Goal: Information Seeking & Learning: Compare options

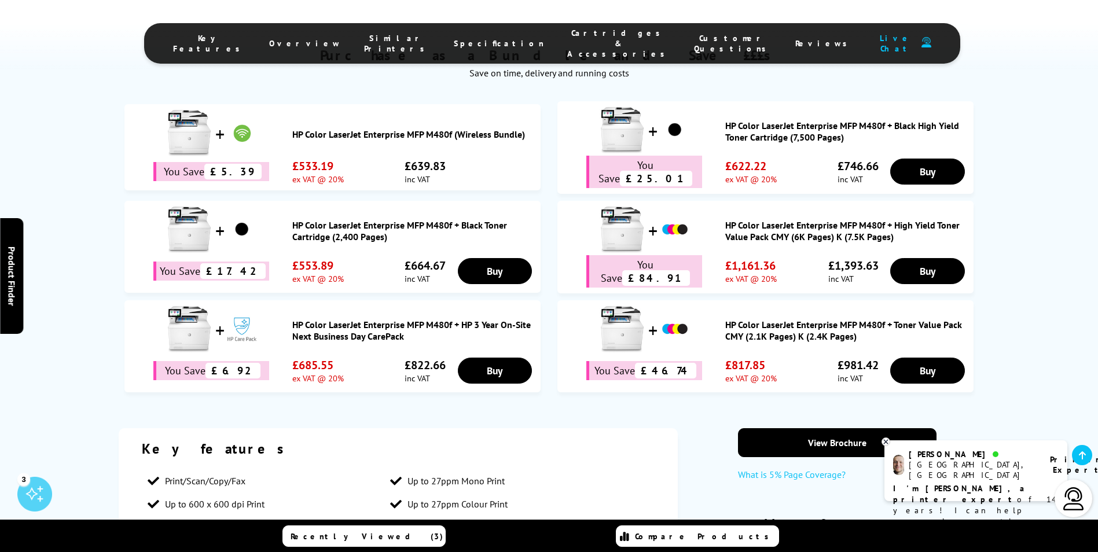
scroll to position [1158, 0]
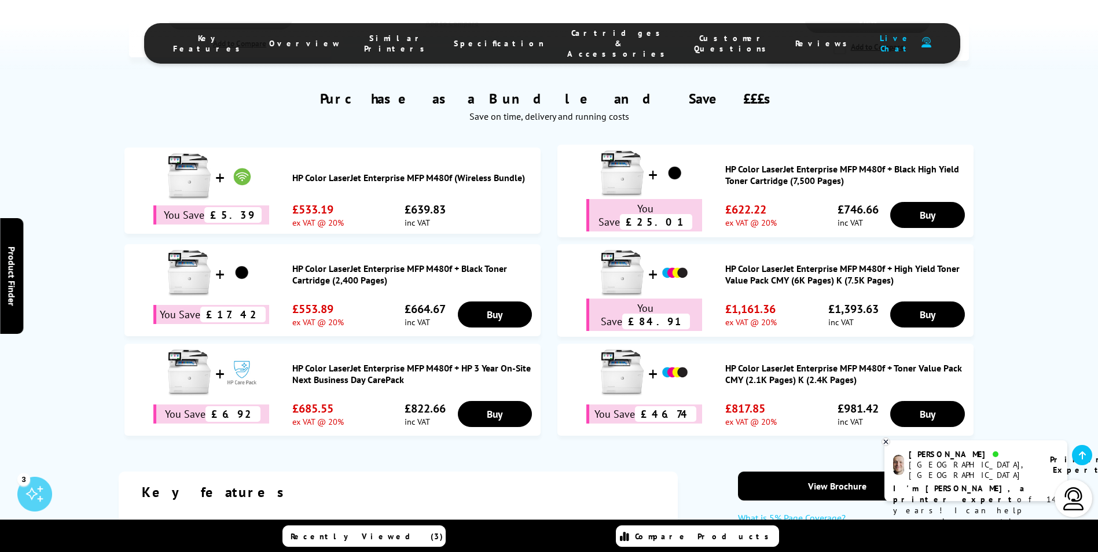
click at [371, 172] on link "HP Color LaserJet Enterprise MFP M480f (Wireless Bundle)" at bounding box center [413, 178] width 243 height 12
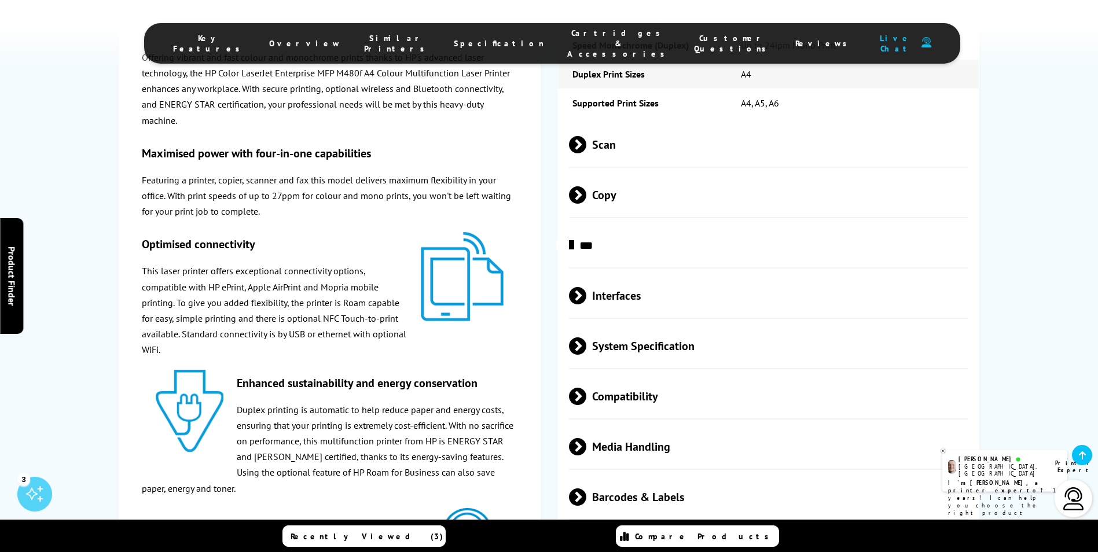
scroll to position [2599, 0]
click at [586, 287] on span at bounding box center [586, 295] width 0 height 17
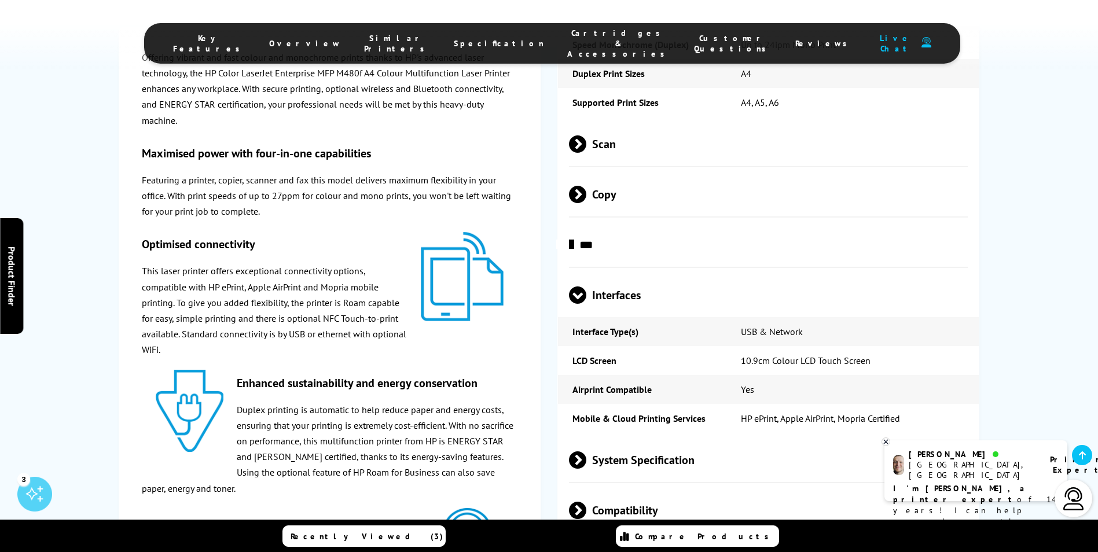
click at [570, 304] on span at bounding box center [577, 304] width 17 height 0
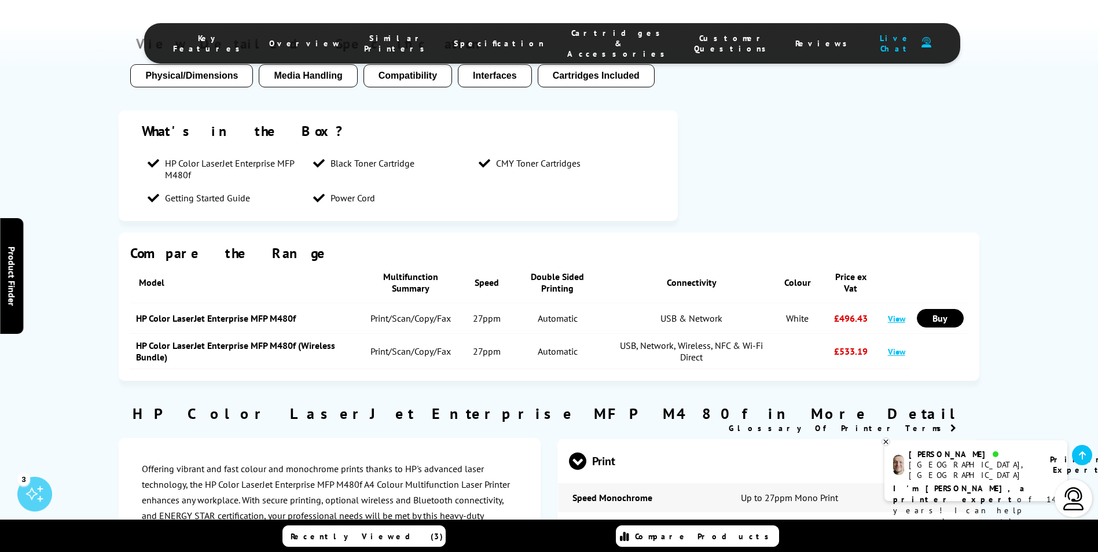
scroll to position [1846, 0]
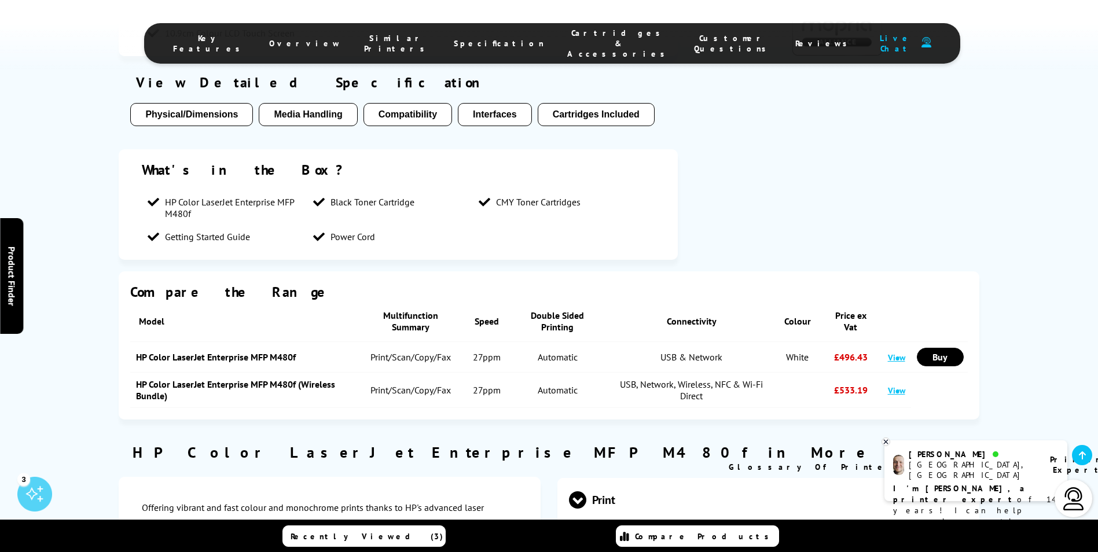
click at [898, 385] on link "View" at bounding box center [896, 390] width 17 height 11
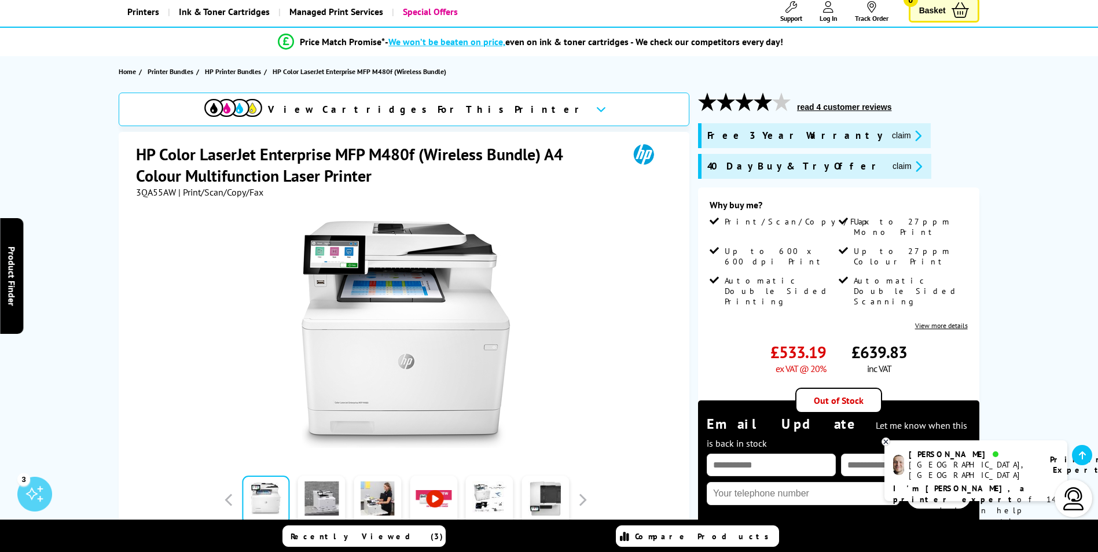
scroll to position [58, 0]
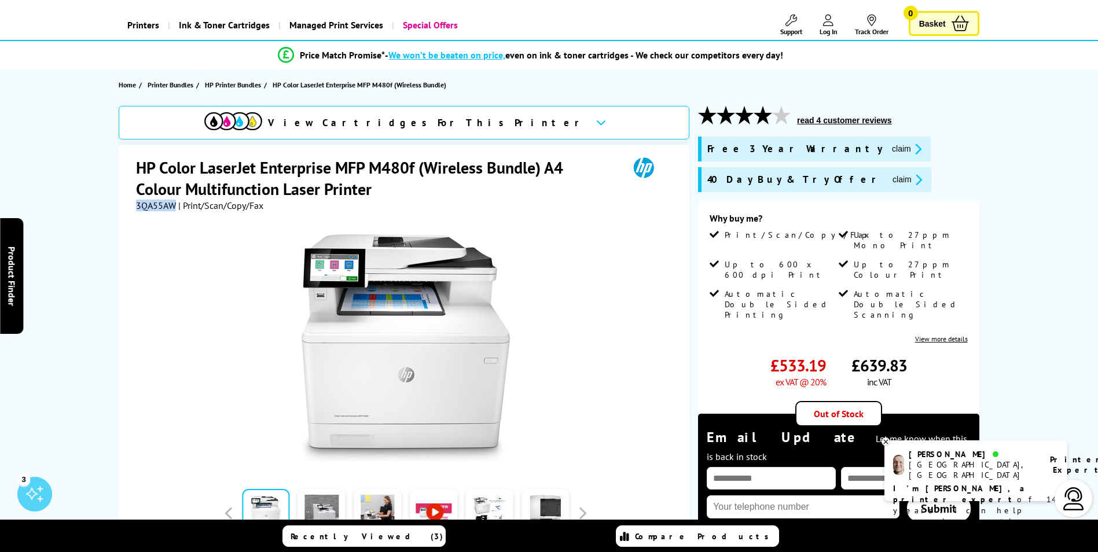
drag, startPoint x: 174, startPoint y: 203, endPoint x: 134, endPoint y: 203, distance: 39.4
click at [134, 203] on div "HP Color LaserJet Enterprise MFP M480f (Wireless Bundle) A4 Colour Multifunctio…" at bounding box center [404, 404] width 571 height 518
drag, startPoint x: 134, startPoint y: 203, endPoint x: 149, endPoint y: 207, distance: 15.2
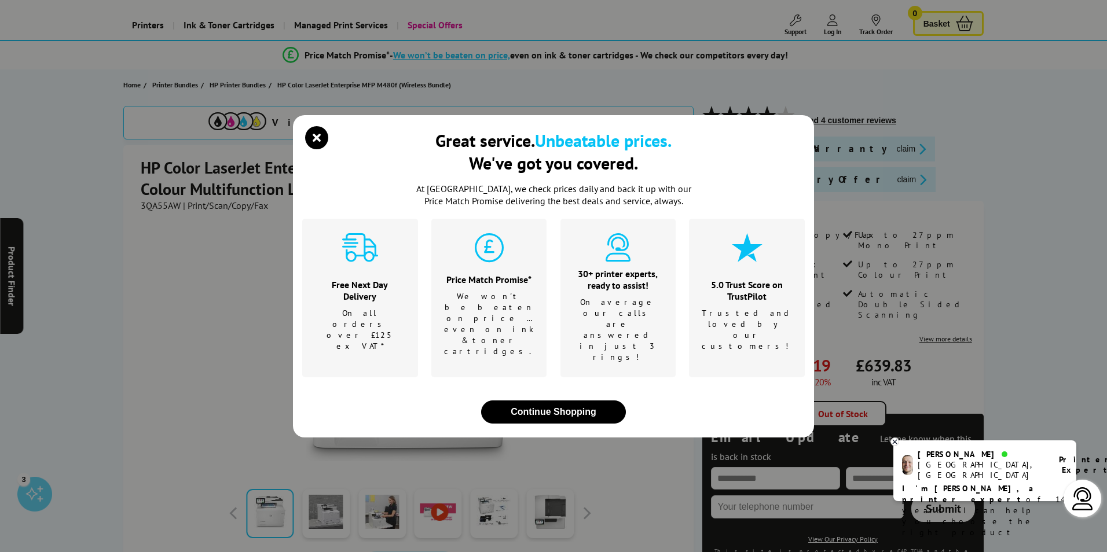
drag, startPoint x: 149, startPoint y: 207, endPoint x: 77, endPoint y: 188, distance: 74.3
click at [65, 196] on div "Great service. Unbeatable prices. We've got you covered. At Printerland, we che…" at bounding box center [553, 276] width 1107 height 552
click at [160, 200] on div "Great service. Unbeatable prices. We've got you covered. At Printerland, we che…" at bounding box center [553, 276] width 1107 height 552
click at [161, 208] on div "Great service. Unbeatable prices. We've got you covered. At Printerland, we che…" at bounding box center [553, 276] width 1107 height 552
click at [161, 207] on div "Great service. Unbeatable prices. We've got you covered. At Printerland, we che…" at bounding box center [553, 276] width 1107 height 552
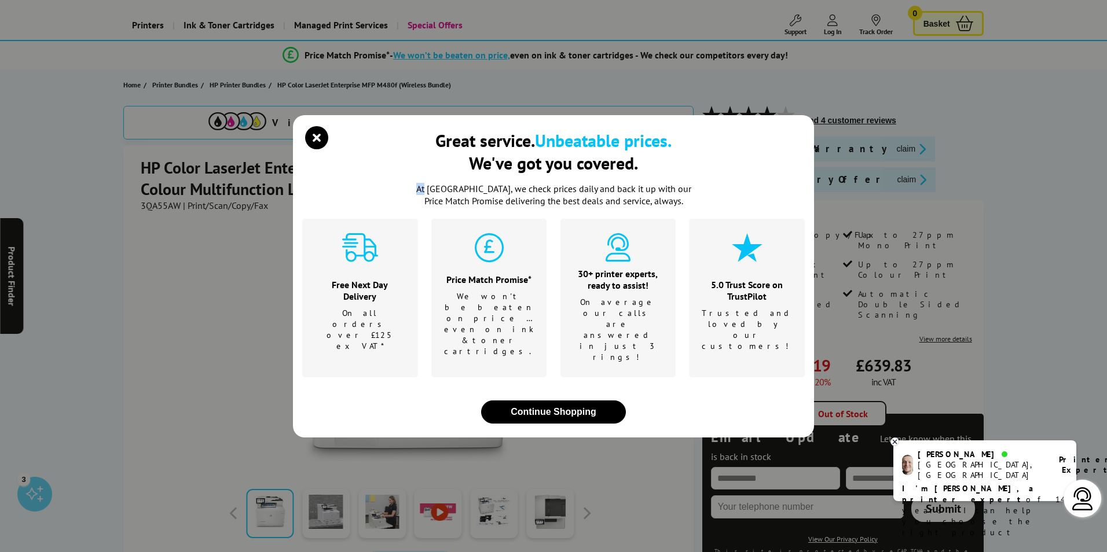
click at [161, 205] on div "Great service. Unbeatable prices. We've got you covered. At Printerland, we che…" at bounding box center [553, 276] width 1107 height 552
click at [317, 149] on icon "close modal" at bounding box center [316, 137] width 23 height 23
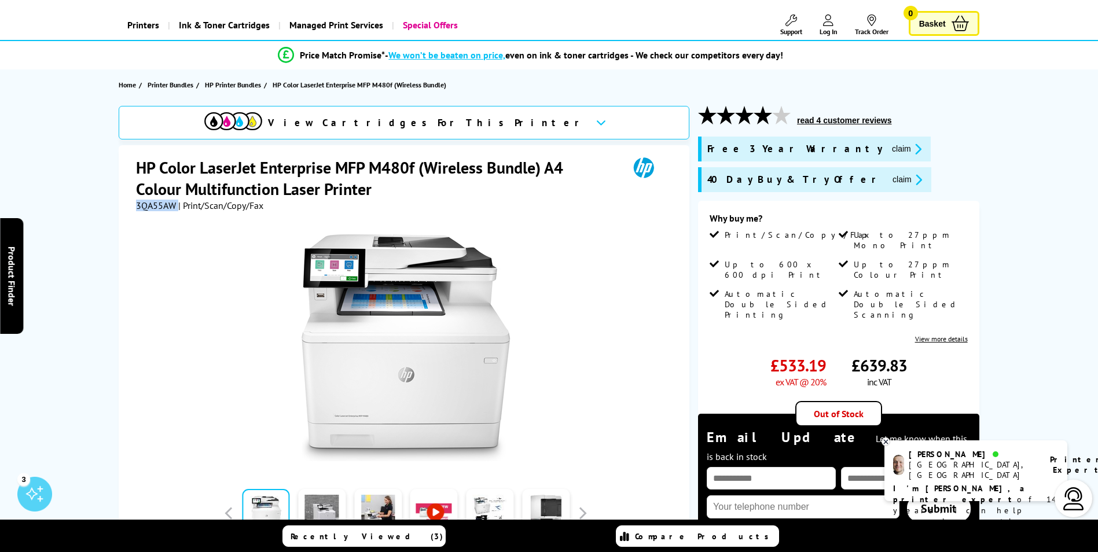
drag, startPoint x: 171, startPoint y: 207, endPoint x: 136, endPoint y: 205, distance: 35.4
click at [136, 205] on div "3QA55AW | Print/Scan/Copy/Fax" at bounding box center [199, 206] width 127 height 12
drag, startPoint x: 136, startPoint y: 205, endPoint x: 149, endPoint y: 207, distance: 13.5
